Goal: Information Seeking & Learning: Compare options

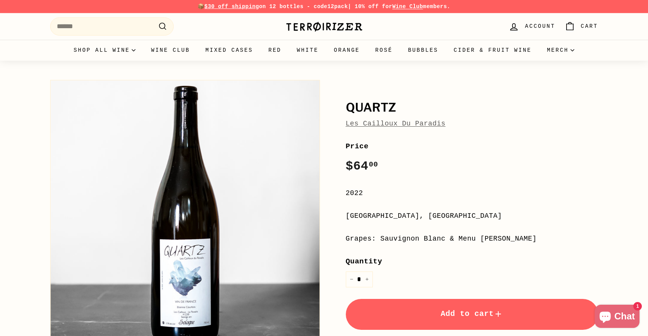
click at [393, 124] on link "Les Cailloux Du Paradis" at bounding box center [396, 124] width 100 height 8
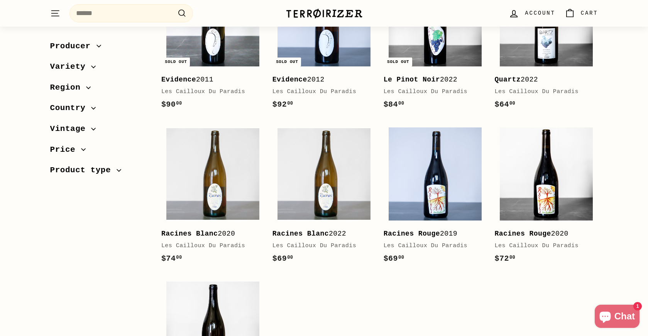
scroll to position [168, 0]
click at [450, 232] on div "Racines Rouge 2019" at bounding box center [432, 233] width 96 height 11
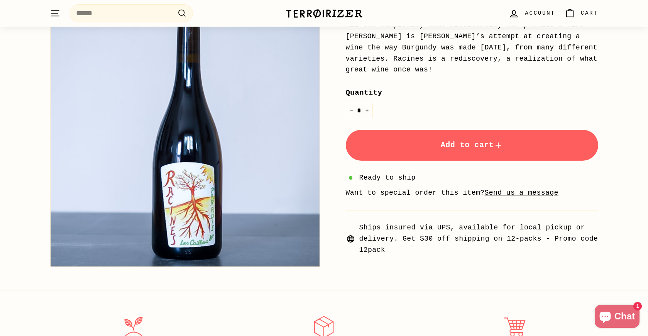
scroll to position [248, 0]
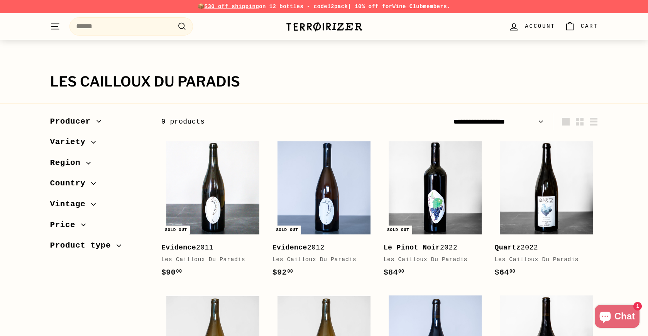
scroll to position [168, 0]
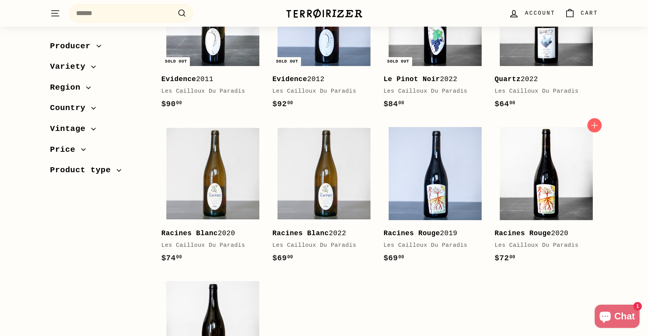
click at [518, 231] on b "Racines Rouge" at bounding box center [523, 233] width 56 height 8
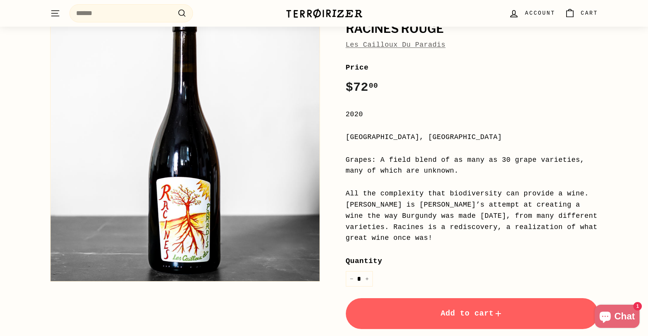
scroll to position [80, 0]
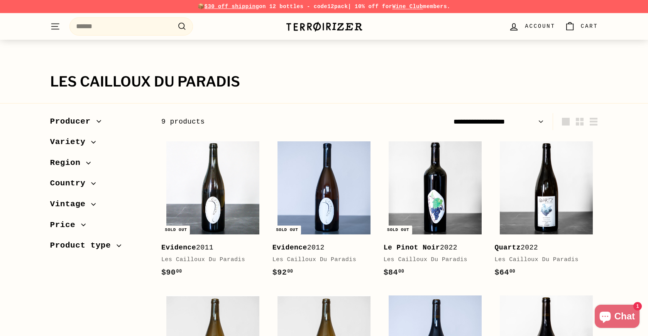
scroll to position [168, 0]
